Goal: Navigation & Orientation: Find specific page/section

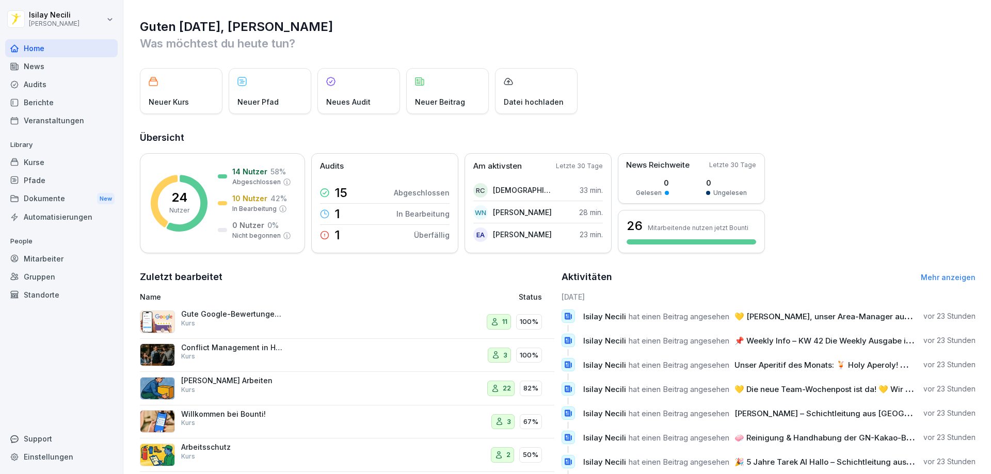
click at [34, 70] on div "News" at bounding box center [61, 66] width 112 height 18
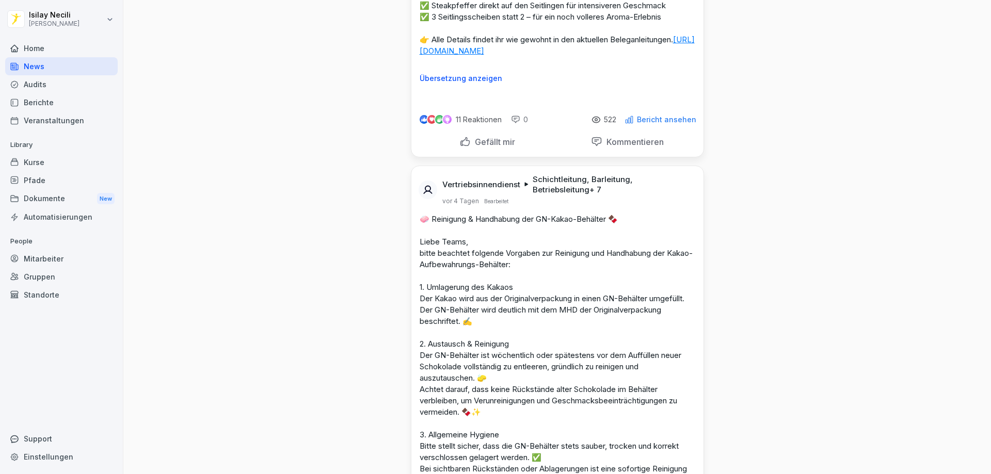
scroll to position [2528, 0]
click at [32, 276] on div "Gruppen" at bounding box center [61, 277] width 112 height 18
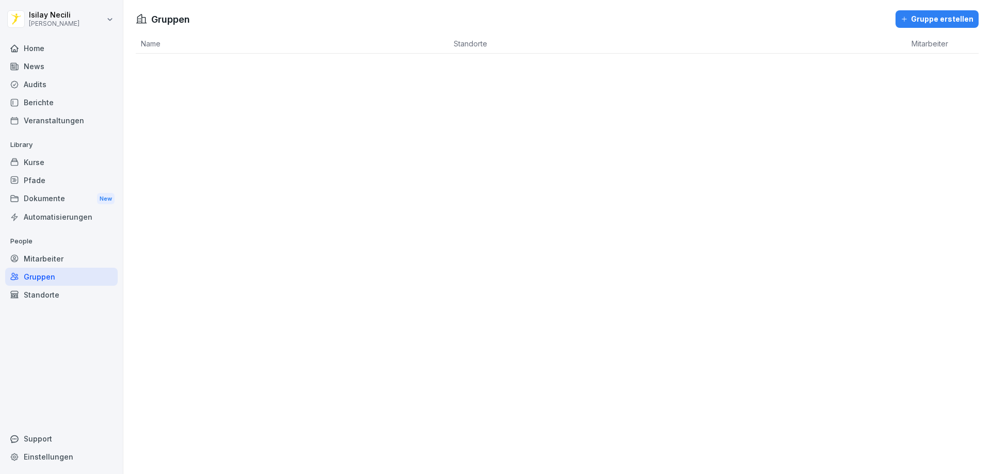
click at [40, 254] on div "Mitarbeiter" at bounding box center [61, 259] width 112 height 18
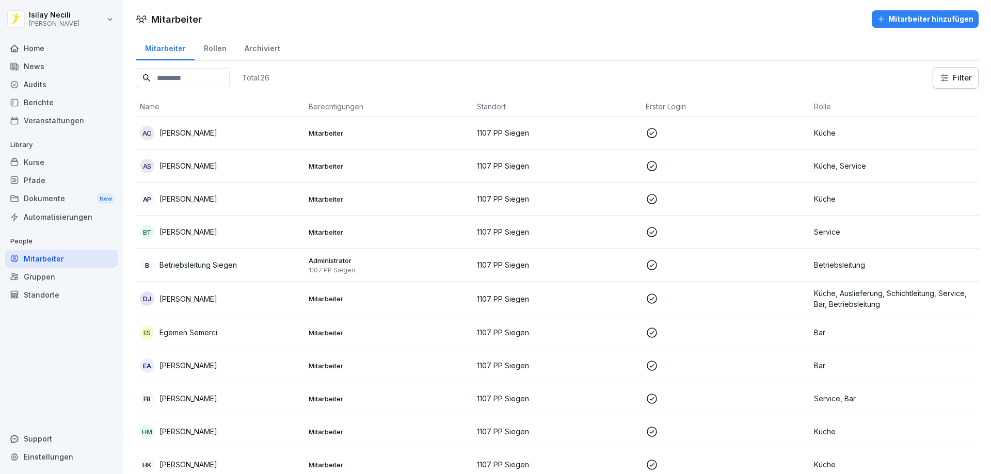
click at [31, 49] on div "Home" at bounding box center [61, 48] width 112 height 18
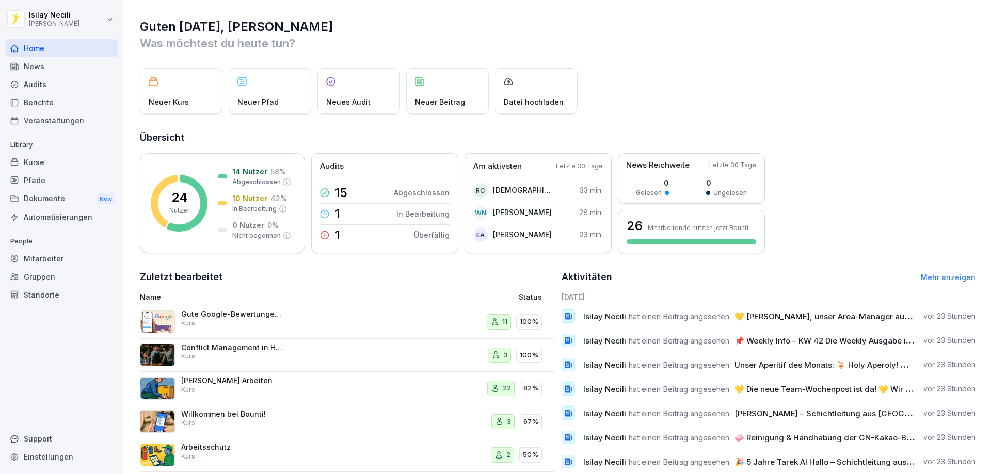
click at [44, 61] on div "News" at bounding box center [61, 66] width 112 height 18
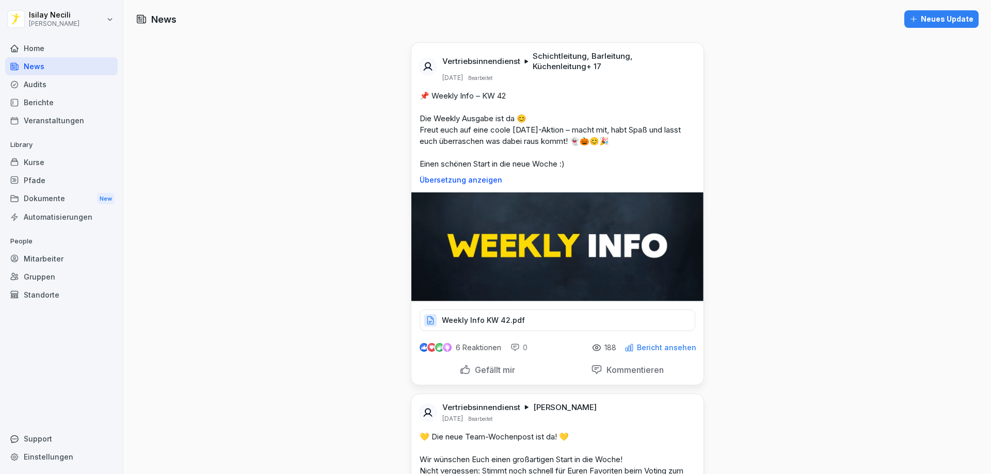
click at [37, 260] on div "Mitarbeiter" at bounding box center [61, 259] width 112 height 18
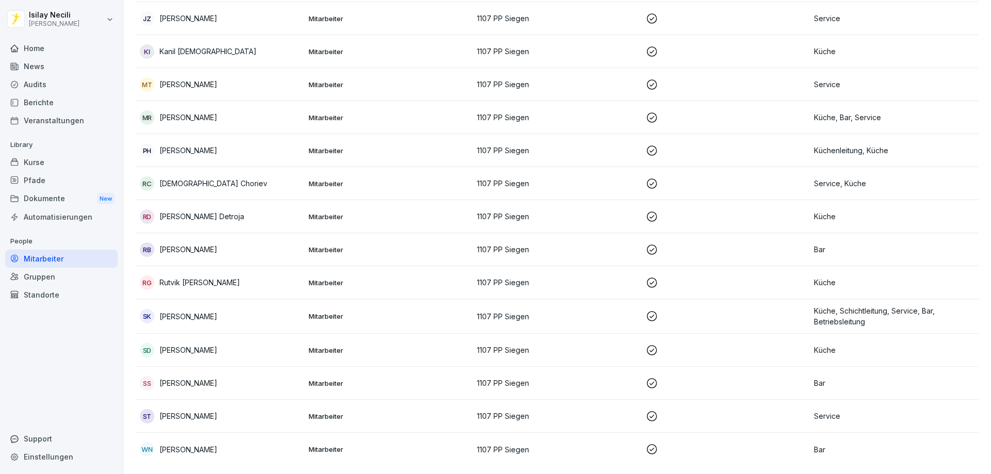
scroll to position [522, 0]
